Goal: Contribute content: Add original content to the website for others to see

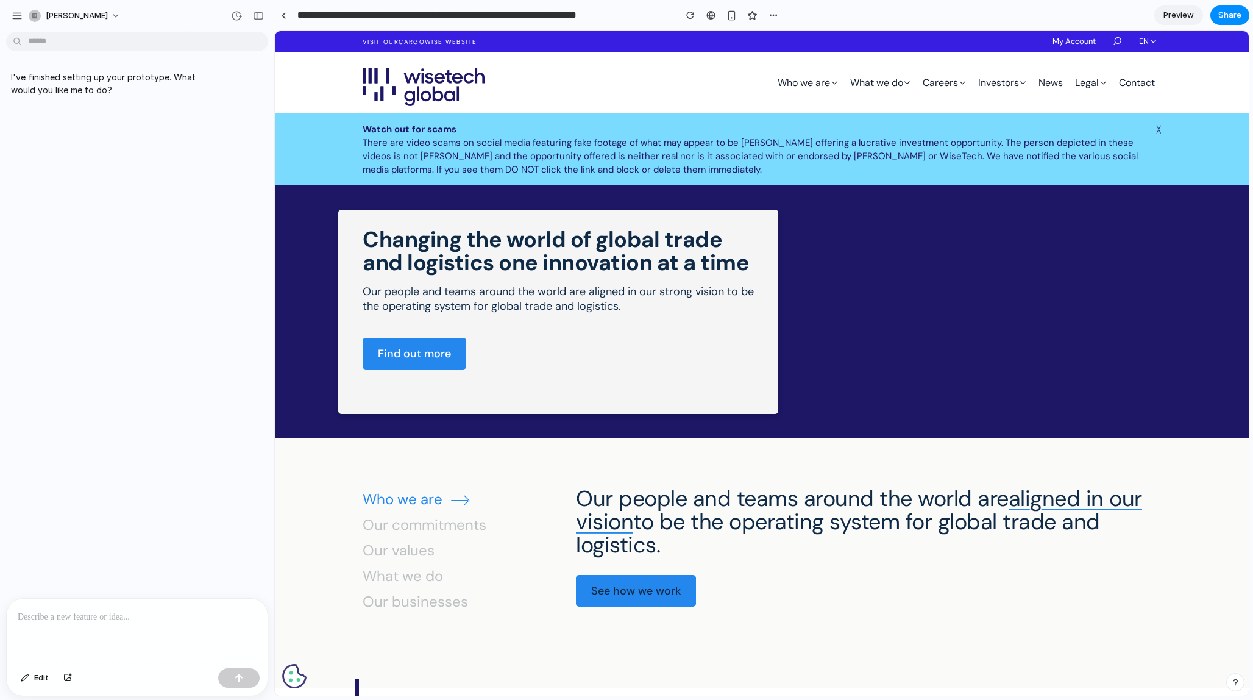
click at [164, 554] on p at bounding box center [137, 617] width 239 height 15
click at [99, 554] on p at bounding box center [137, 617] width 239 height 15
click at [1053, 129] on link "╳" at bounding box center [1159, 129] width 4 height 13
click at [1053, 125] on link "╳" at bounding box center [1159, 129] width 4 height 13
click at [238, 554] on p "**********" at bounding box center [133, 617] width 230 height 15
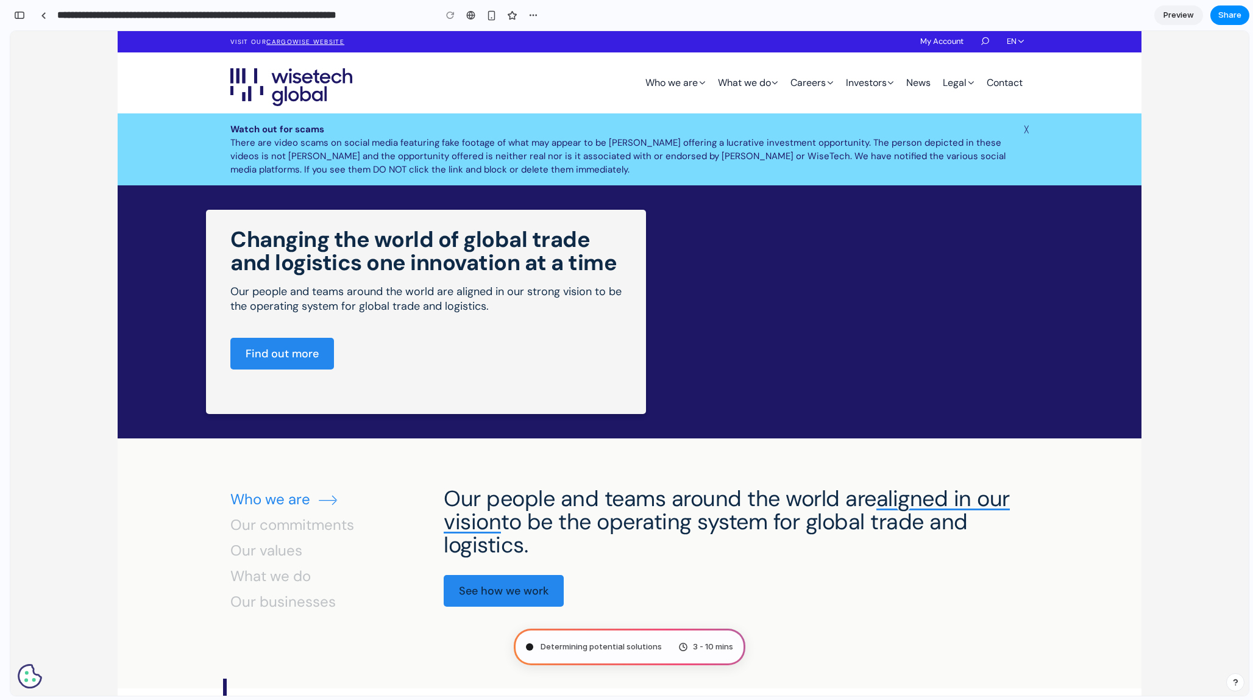
type input "**********"
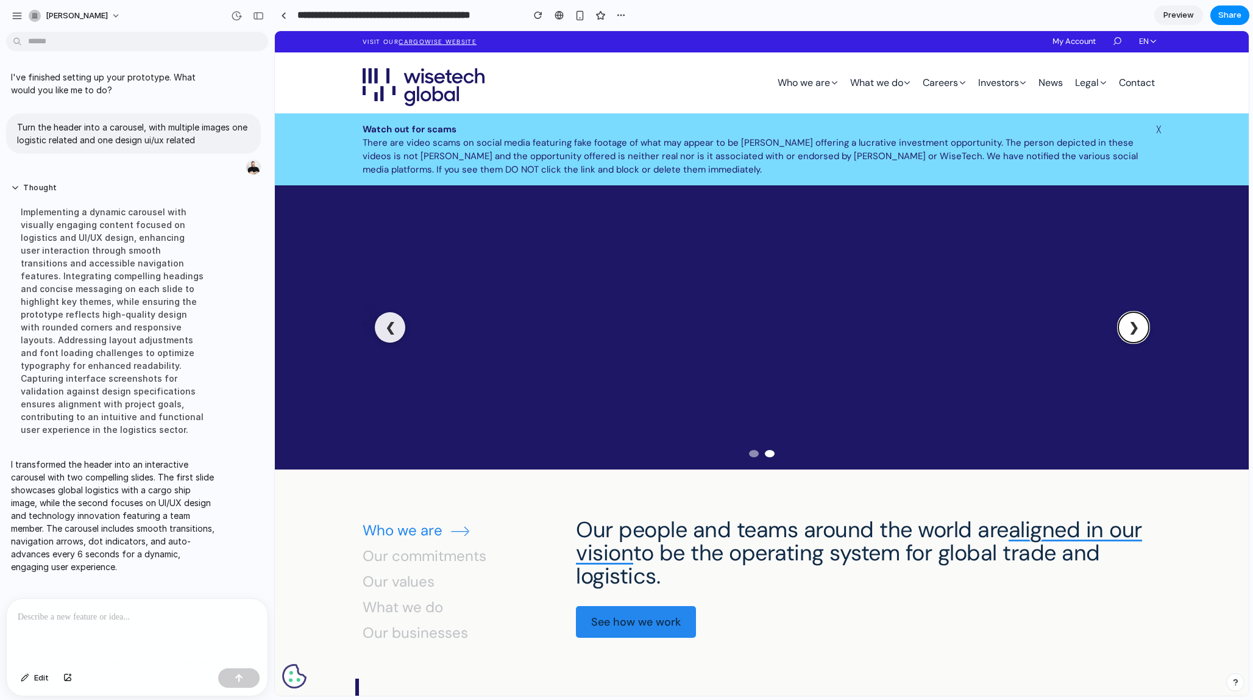
click at [1053, 331] on button "❯" at bounding box center [1134, 327] width 30 height 30
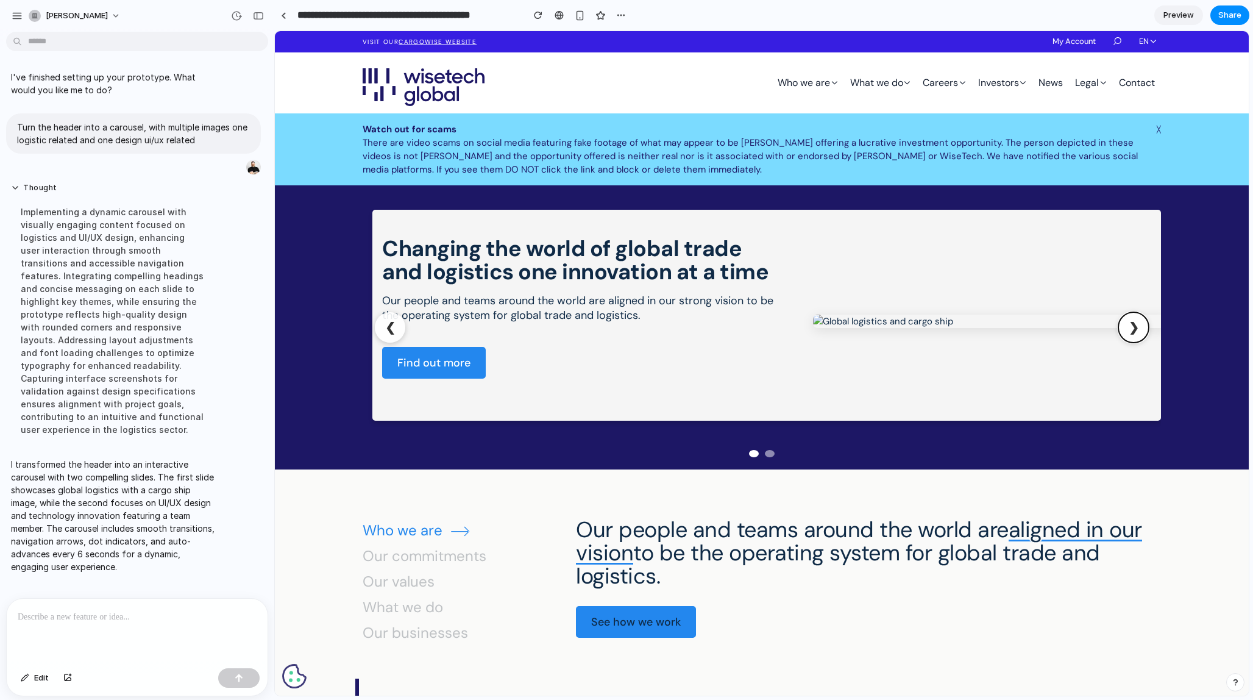
click at [1053, 331] on button "❯" at bounding box center [1134, 327] width 30 height 30
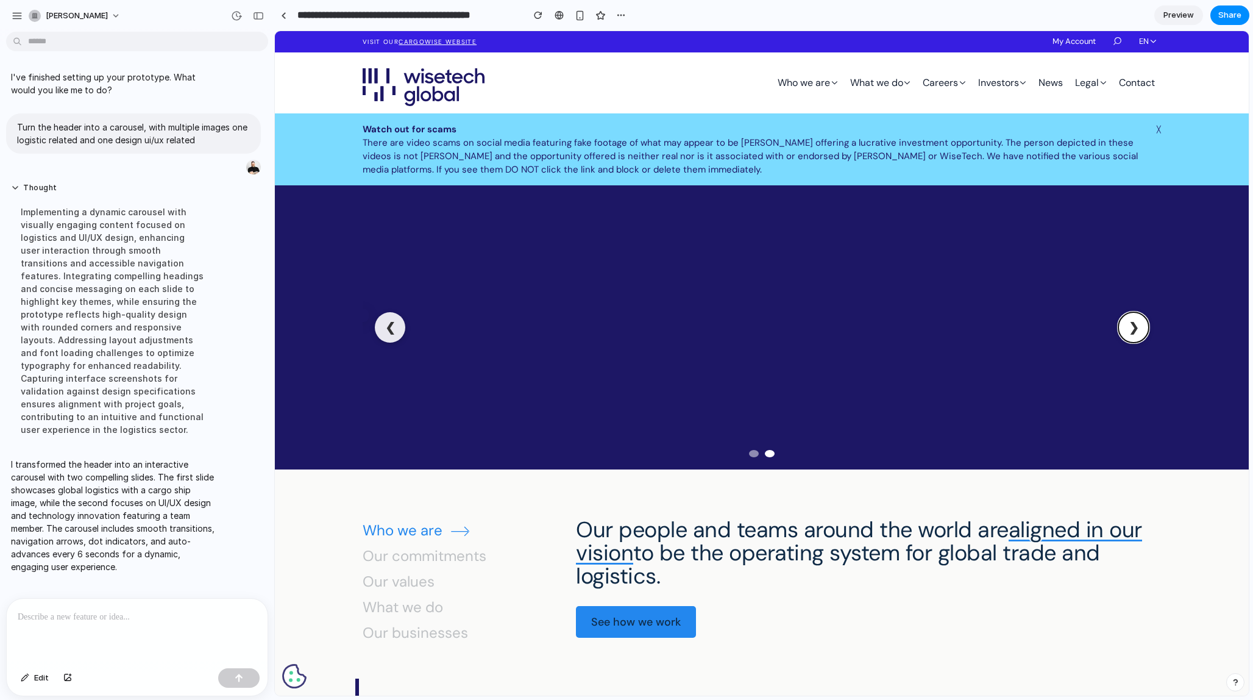
click at [1053, 331] on button "❯" at bounding box center [1134, 327] width 30 height 30
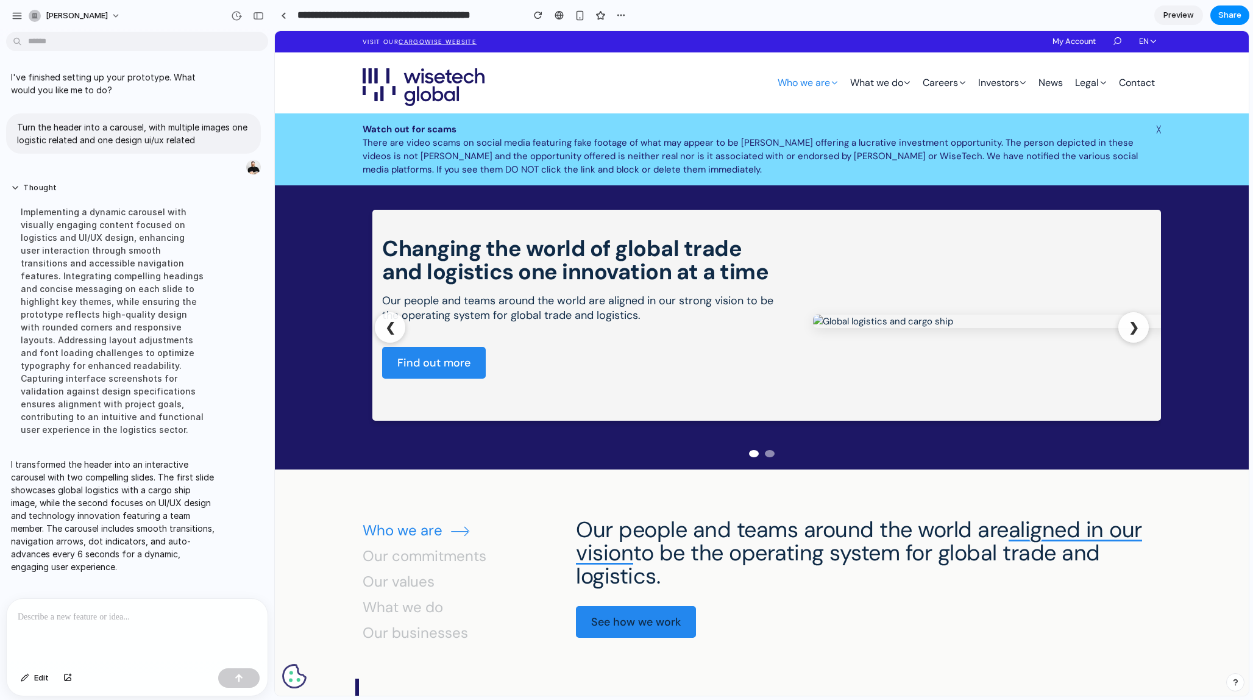
click at [275, 31] on link "About us" at bounding box center [275, 31] width 0 height 0
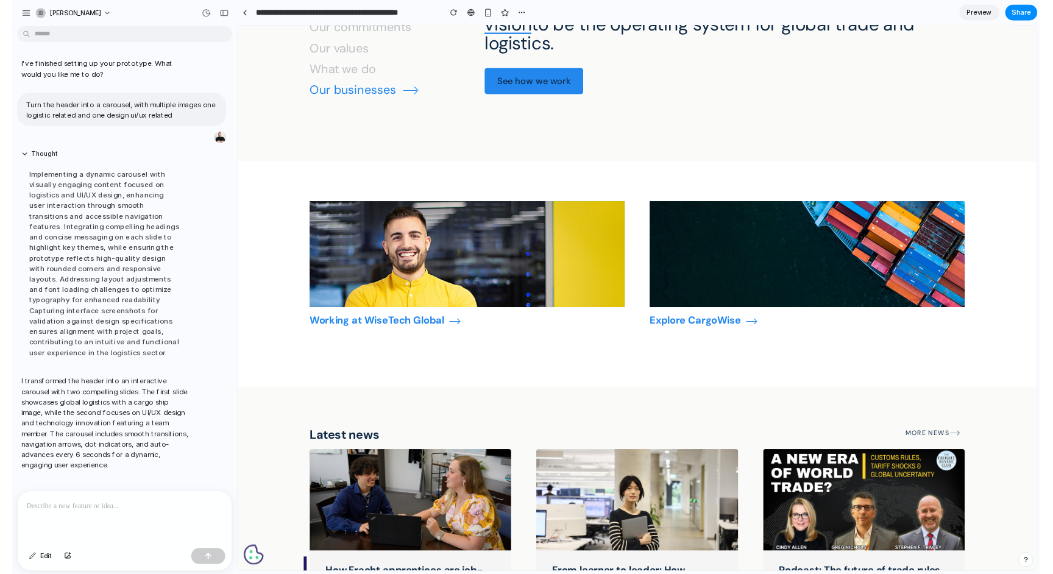
scroll to position [583, 0]
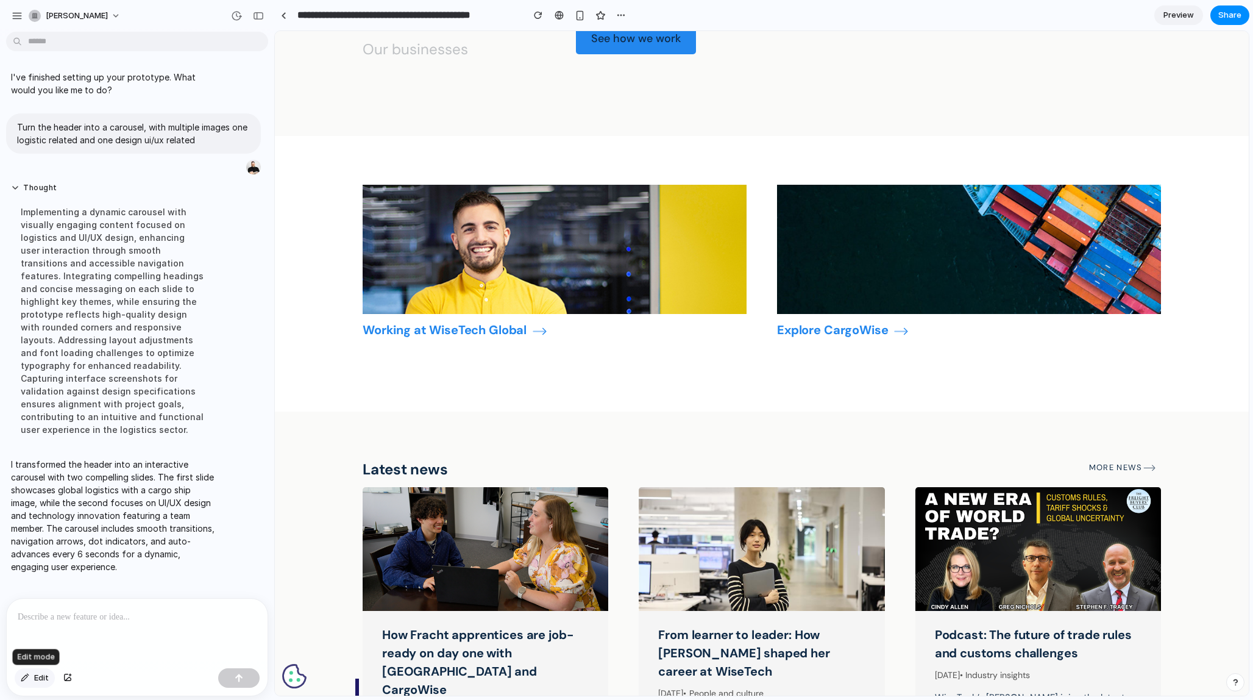
click at [26, 554] on div "button" at bounding box center [25, 677] width 9 height 7
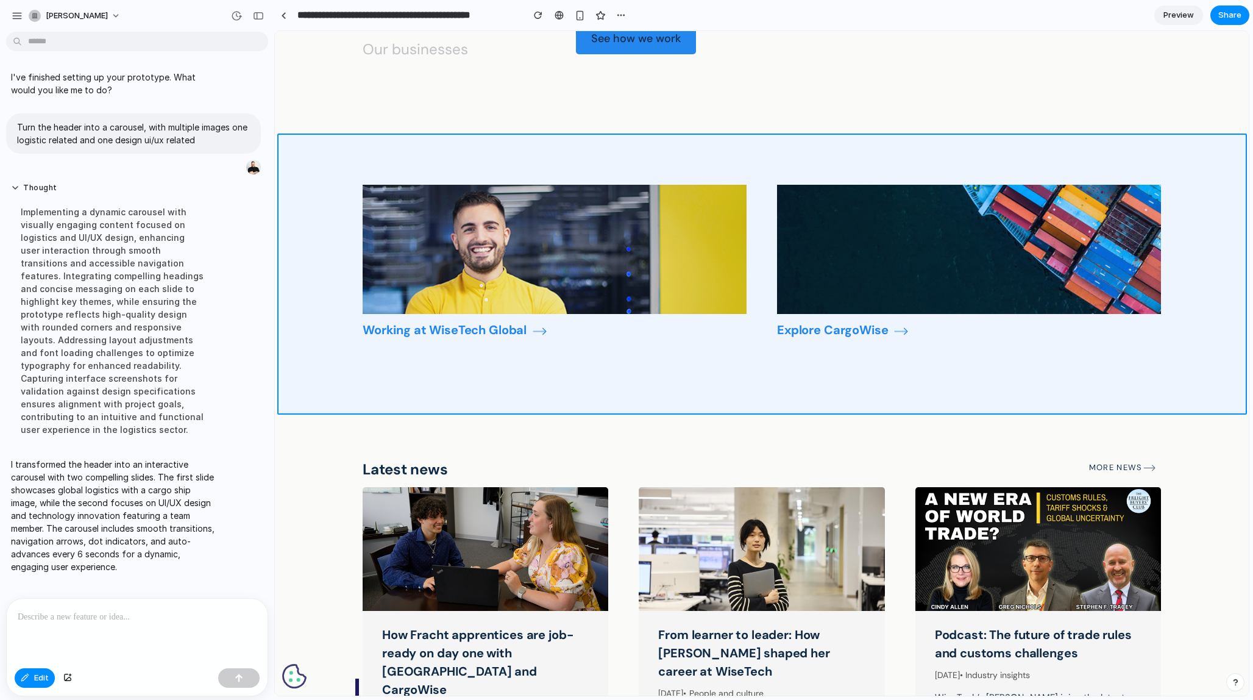
click at [376, 380] on div at bounding box center [763, 364] width 974 height 664
